Goal: Obtain resource: Download file/media

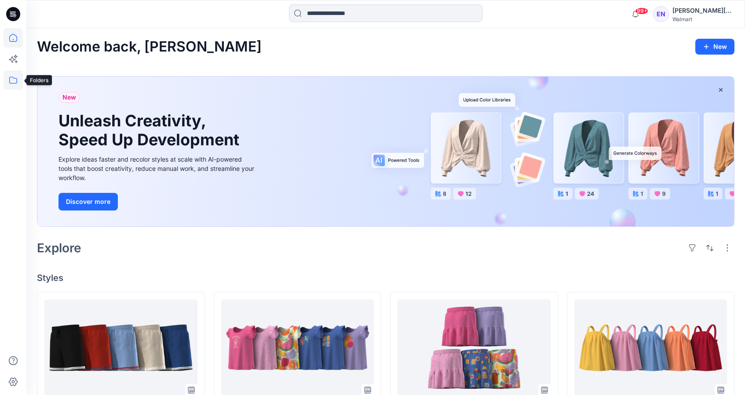
click at [12, 80] on icon at bounding box center [13, 79] width 19 height 19
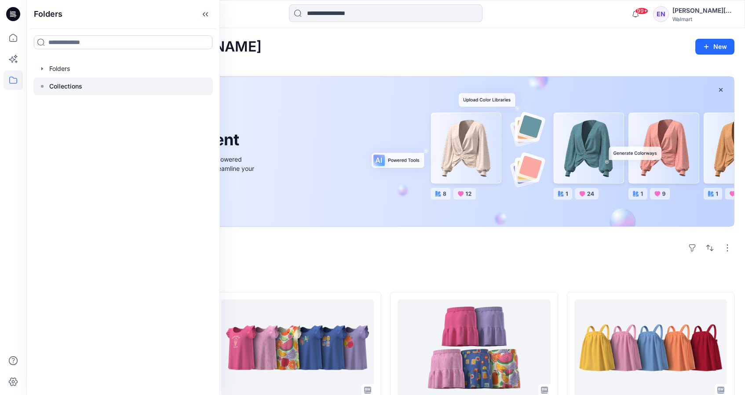
click at [85, 88] on div at bounding box center [123, 86] width 180 height 18
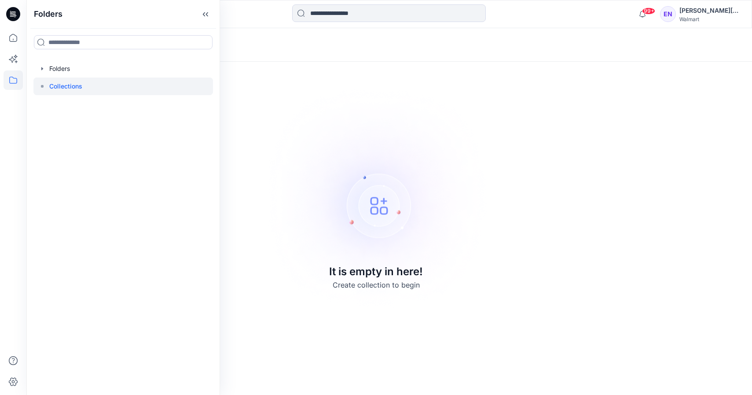
click at [73, 77] on div at bounding box center [123, 86] width 180 height 18
click at [75, 70] on div at bounding box center [123, 69] width 180 height 18
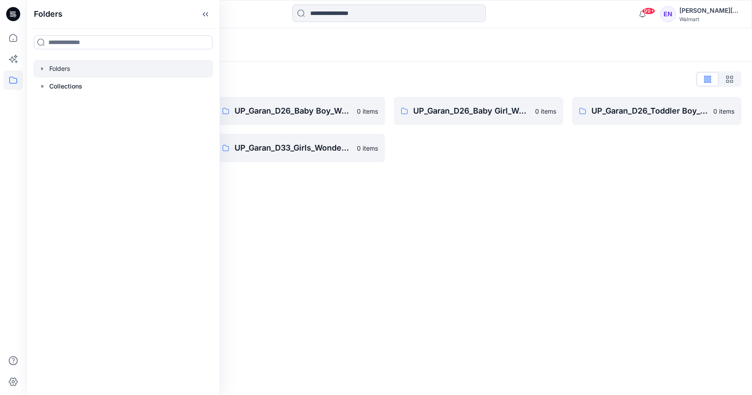
click at [286, 71] on div "Folders List UP_Garan [PERSON_NAME] 0 items UP_Garan_D26_Toddler Girl_Wonder_Na…" at bounding box center [388, 117] width 725 height 111
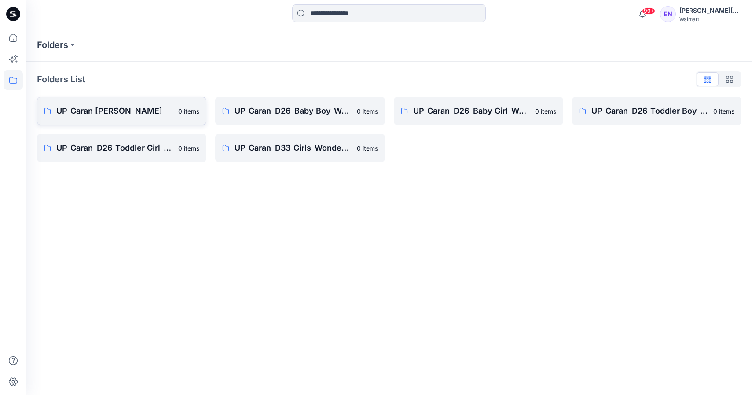
click at [139, 104] on link "UP_Garan [PERSON_NAME] 0 items" at bounding box center [121, 111] width 169 height 28
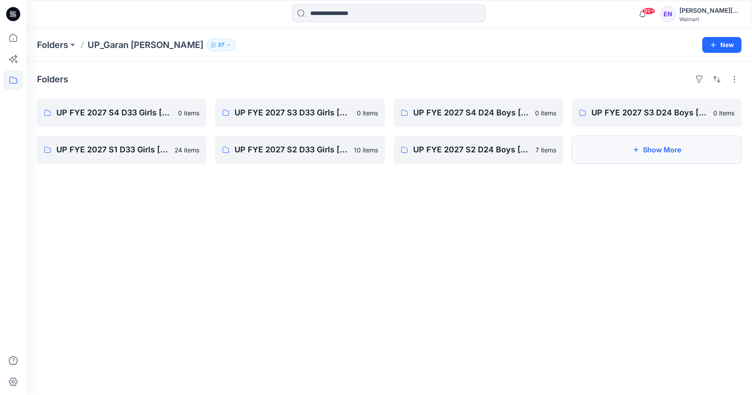
click at [653, 143] on button "Show More" at bounding box center [656, 150] width 169 height 28
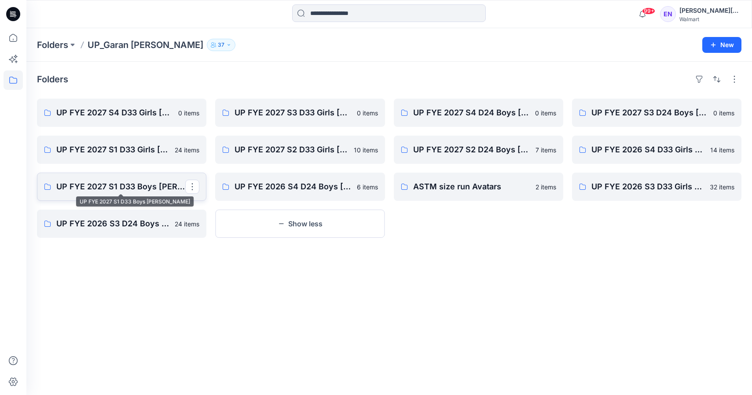
click at [80, 181] on p "UP FYE 2027 S1 D33 Boys [PERSON_NAME]" at bounding box center [120, 186] width 129 height 12
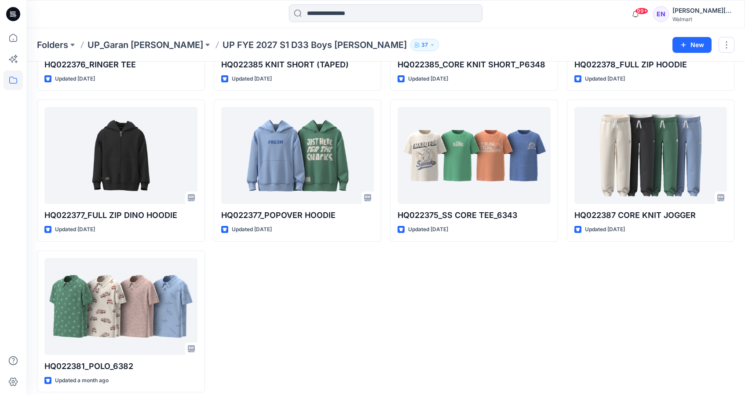
scroll to position [610, 0]
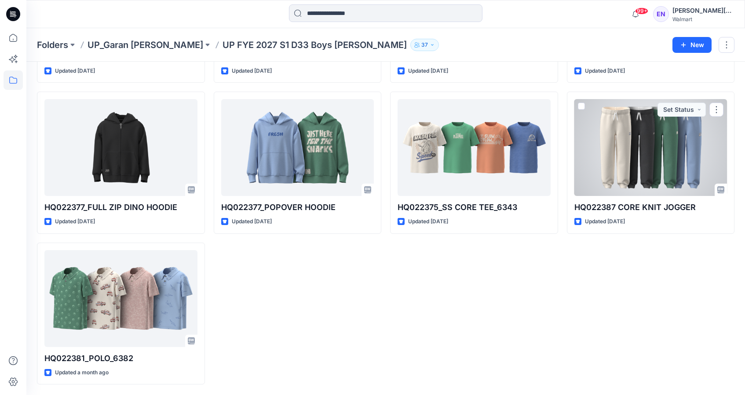
click at [652, 186] on div at bounding box center [651, 147] width 153 height 97
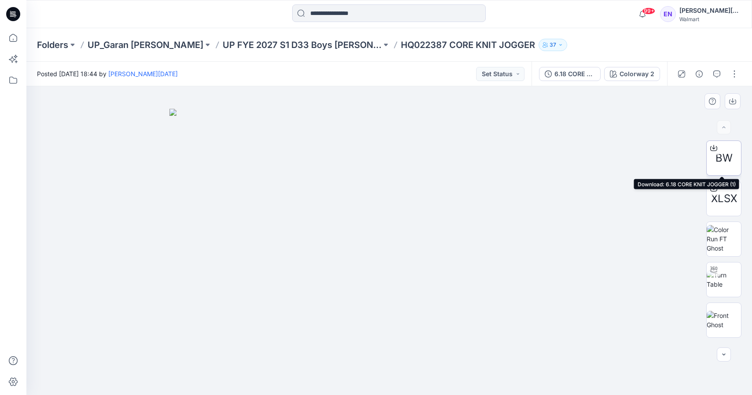
click at [709, 151] on div at bounding box center [714, 148] width 14 height 14
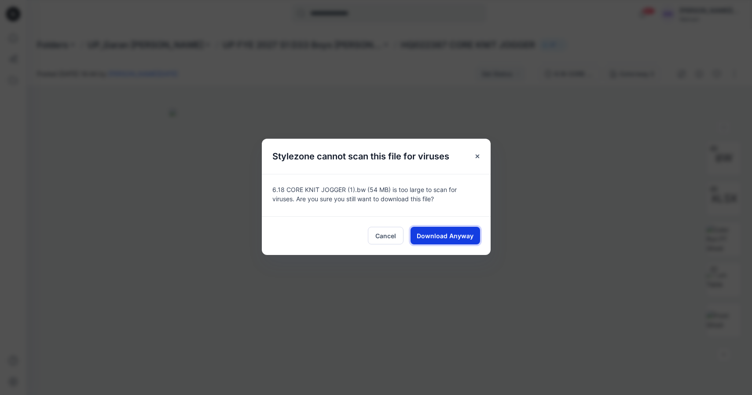
click at [431, 234] on span "Download Anyway" at bounding box center [445, 235] width 57 height 9
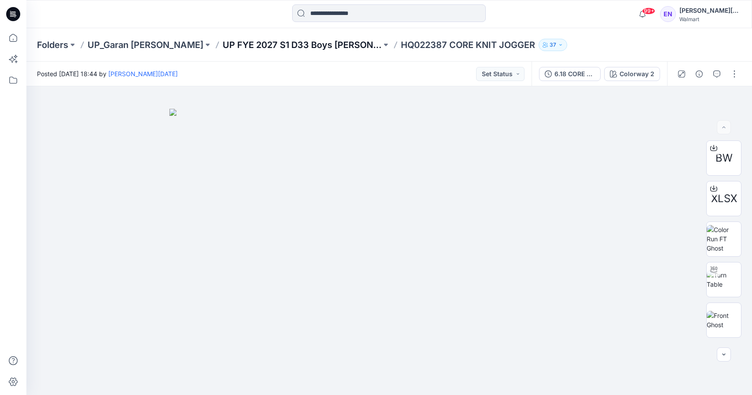
click at [275, 42] on p "UP FYE 2027 S1 D33 Boys [PERSON_NAME]" at bounding box center [302, 45] width 159 height 12
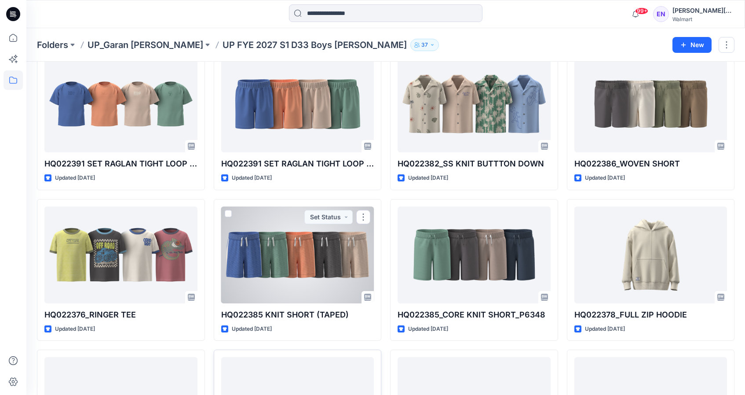
scroll to position [535, 0]
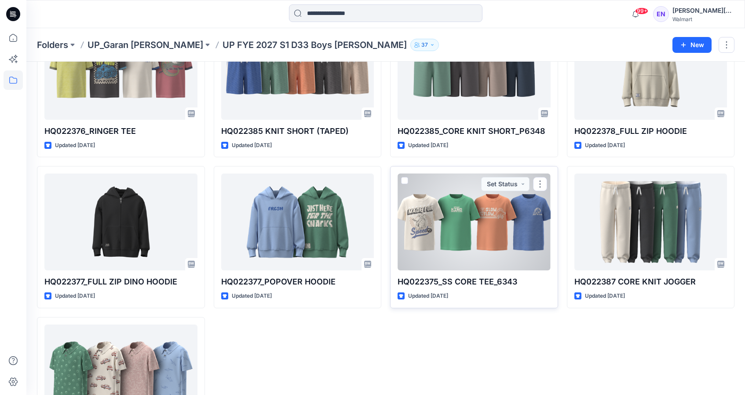
click at [520, 221] on div at bounding box center [474, 221] width 153 height 97
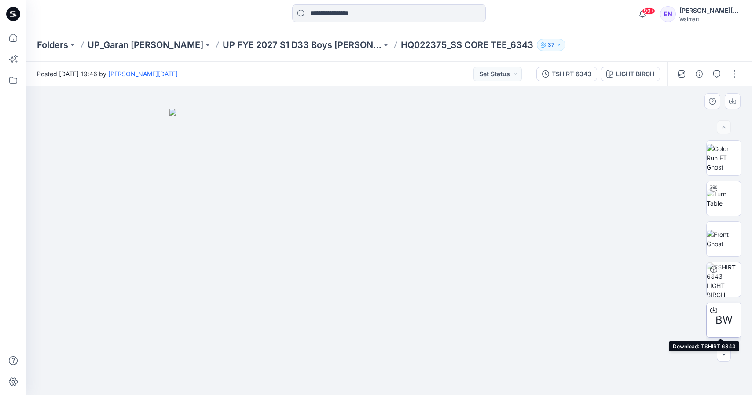
click at [716, 308] on div at bounding box center [714, 310] width 14 height 14
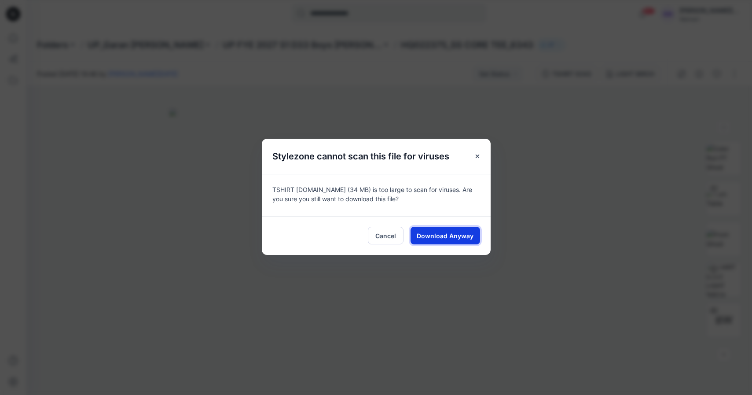
click at [433, 239] on span "Download Anyway" at bounding box center [445, 235] width 57 height 9
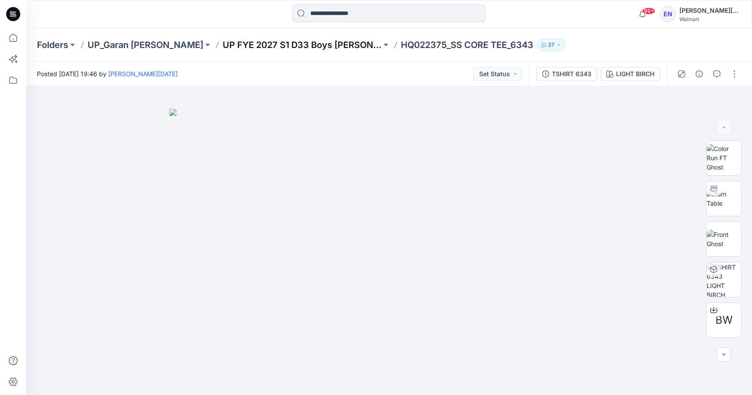
click at [238, 48] on p "UP FYE 2027 S1 D33 Boys [PERSON_NAME]" at bounding box center [302, 45] width 159 height 12
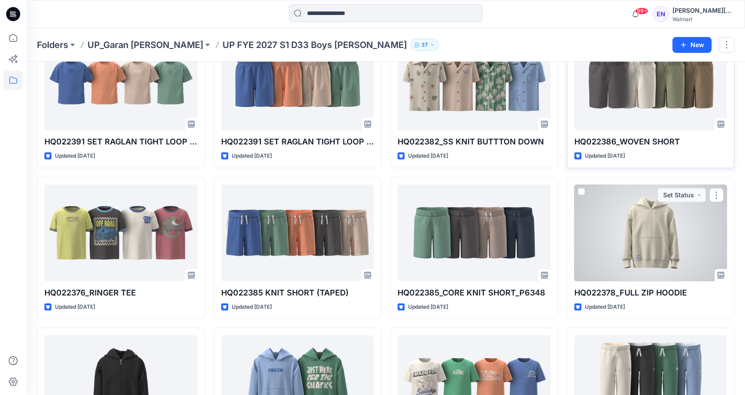
scroll to position [244, 0]
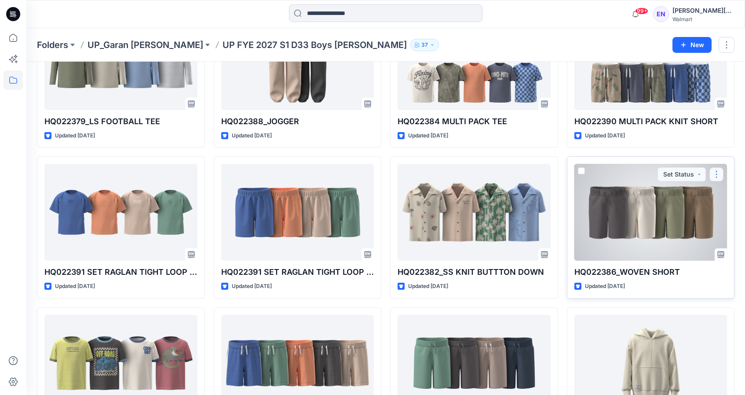
click at [718, 172] on button "button" at bounding box center [717, 174] width 14 height 14
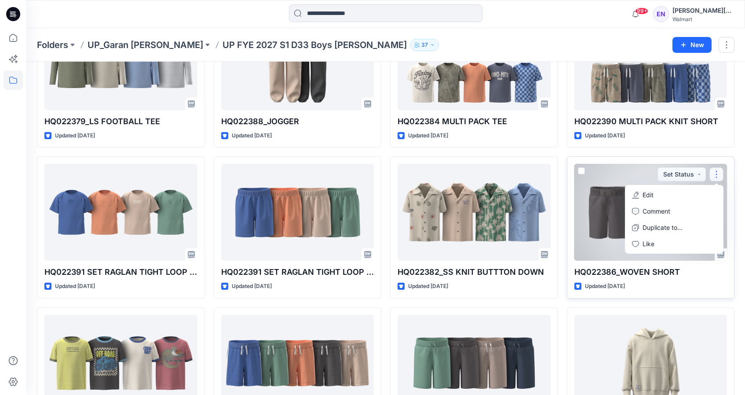
click at [614, 175] on div at bounding box center [651, 212] width 153 height 97
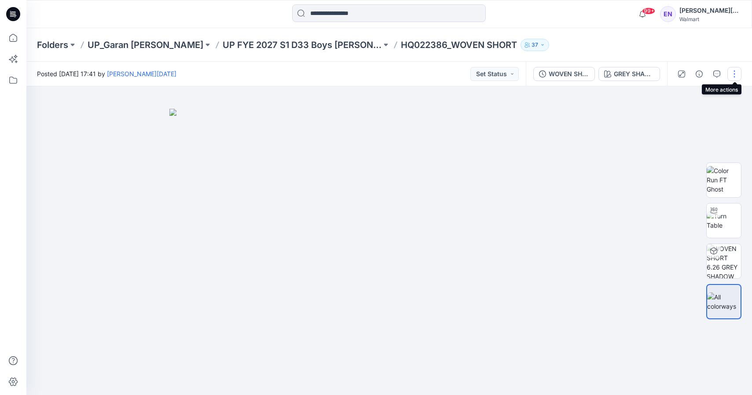
click at [736, 69] on button "button" at bounding box center [734, 74] width 14 height 14
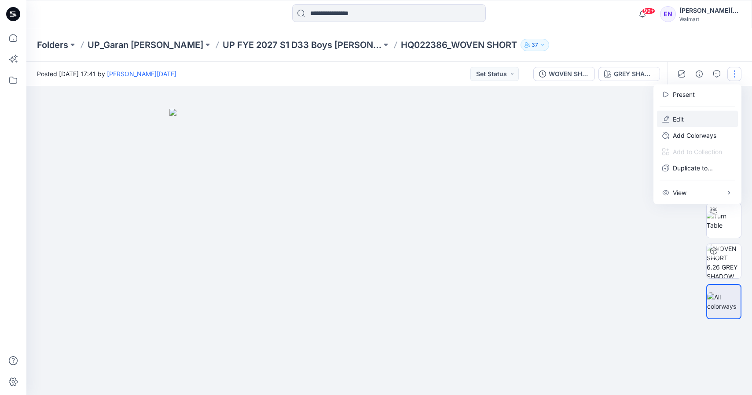
click at [672, 114] on button "Edit" at bounding box center [697, 119] width 81 height 16
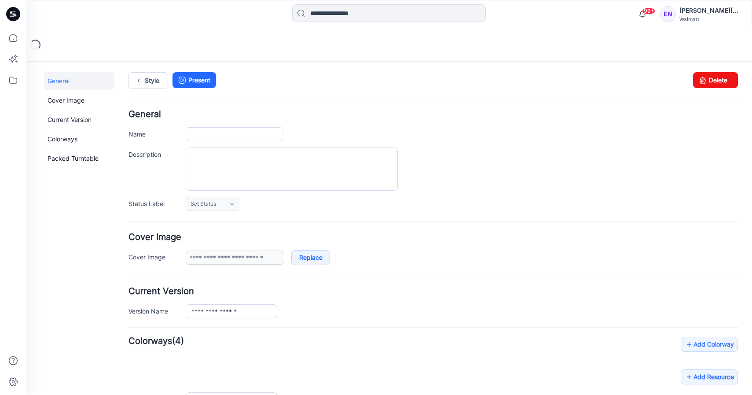
type input "**********"
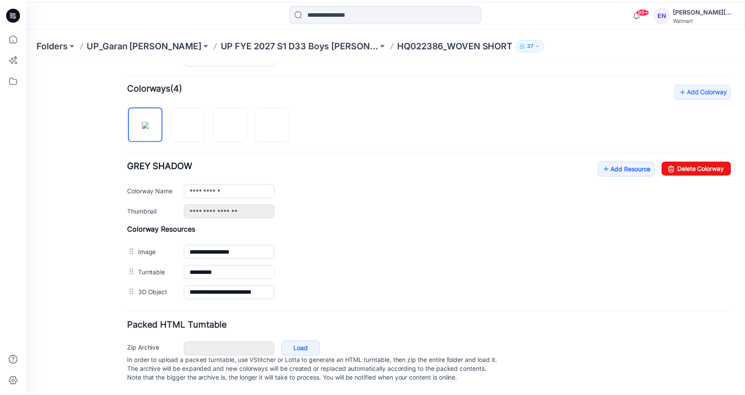
scroll to position [262, 0]
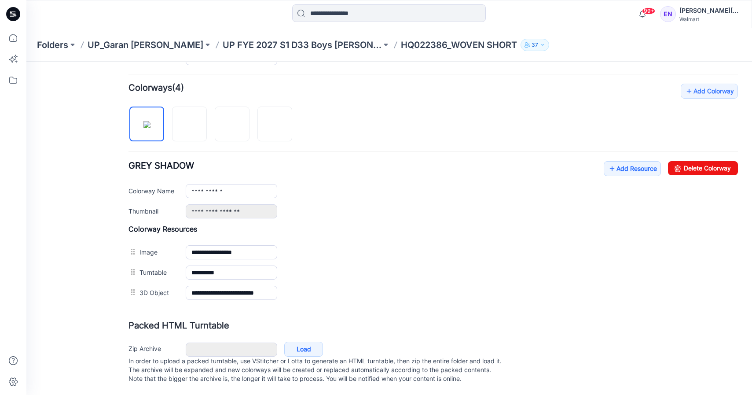
click at [270, 41] on p "UP FYE 2027 S1 D33 Boys [PERSON_NAME]" at bounding box center [302, 45] width 159 height 12
